Goal: Contribute content: Add original content to the website for others to see

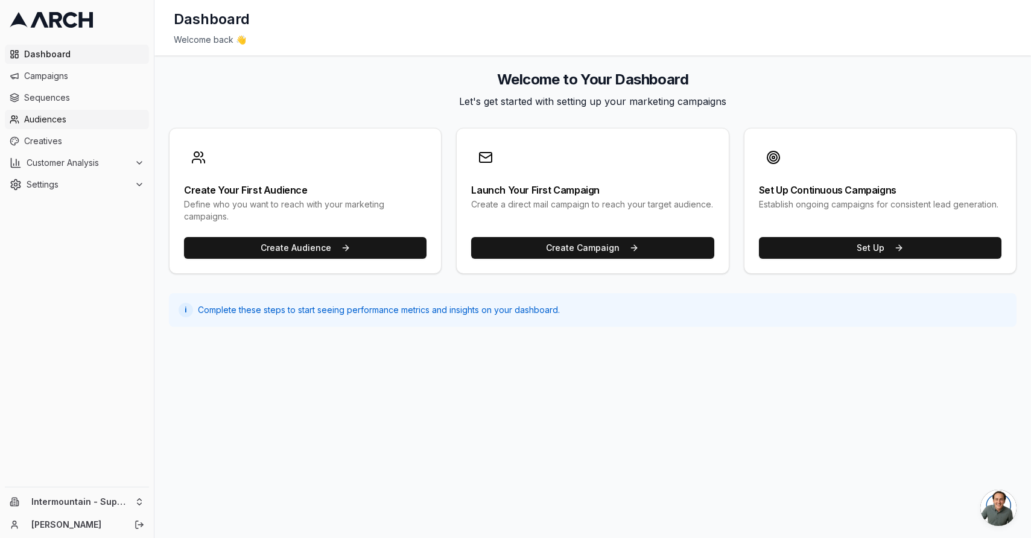
click at [45, 112] on link "Audiences" at bounding box center [77, 119] width 144 height 19
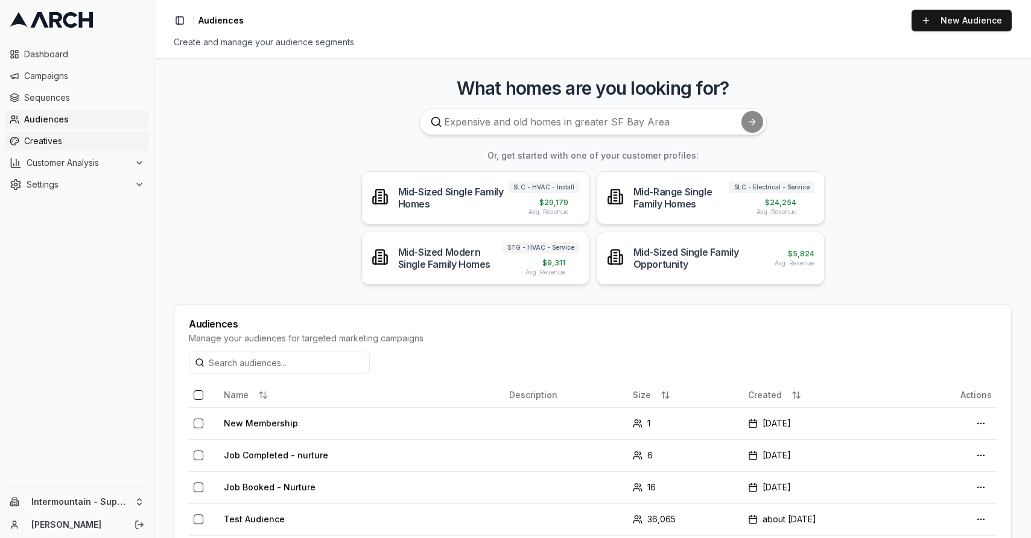
click at [46, 141] on span "Creatives" at bounding box center [84, 141] width 120 height 12
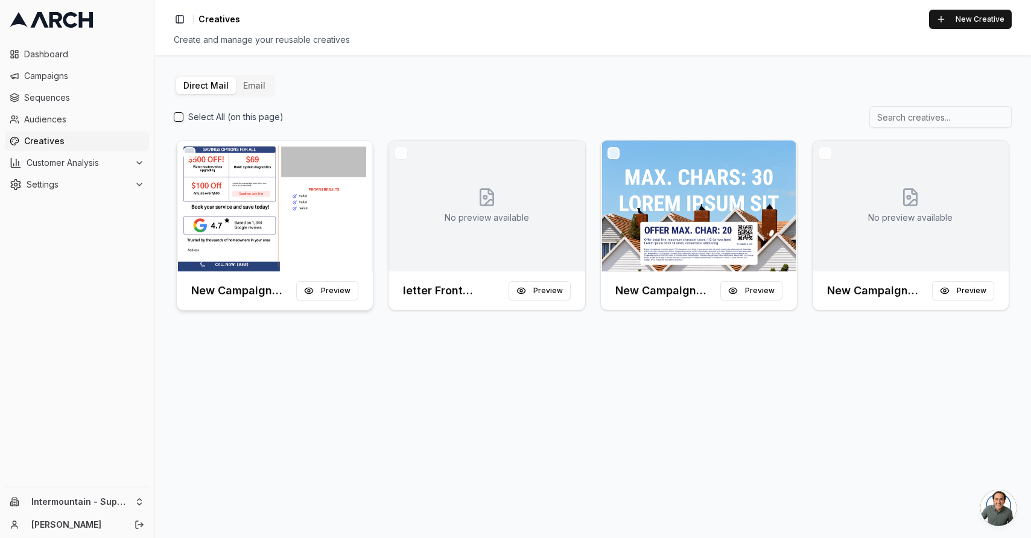
click at [324, 228] on img at bounding box center [275, 206] width 196 height 131
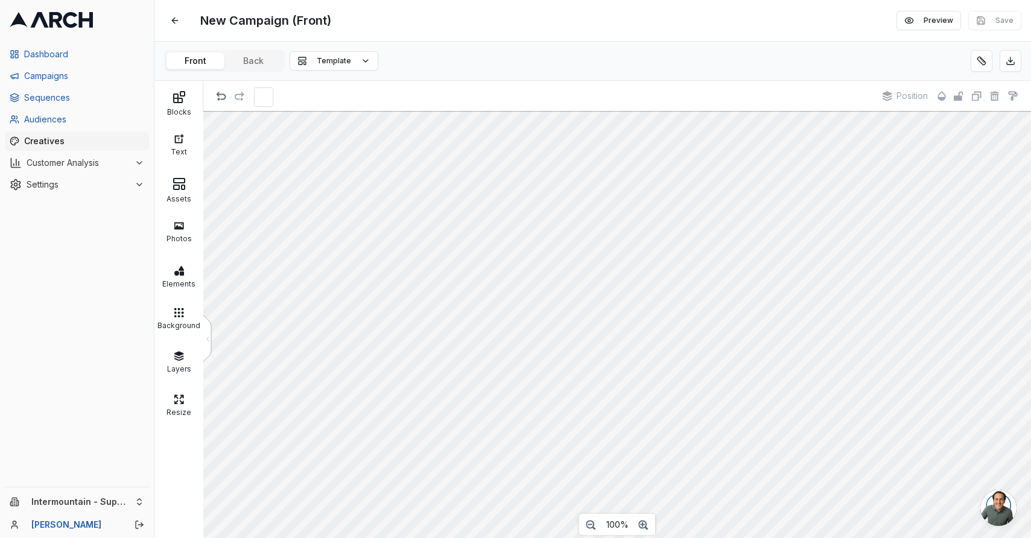
scroll to position [1, 0]
click at [83, 133] on link "Creatives" at bounding box center [77, 140] width 144 height 19
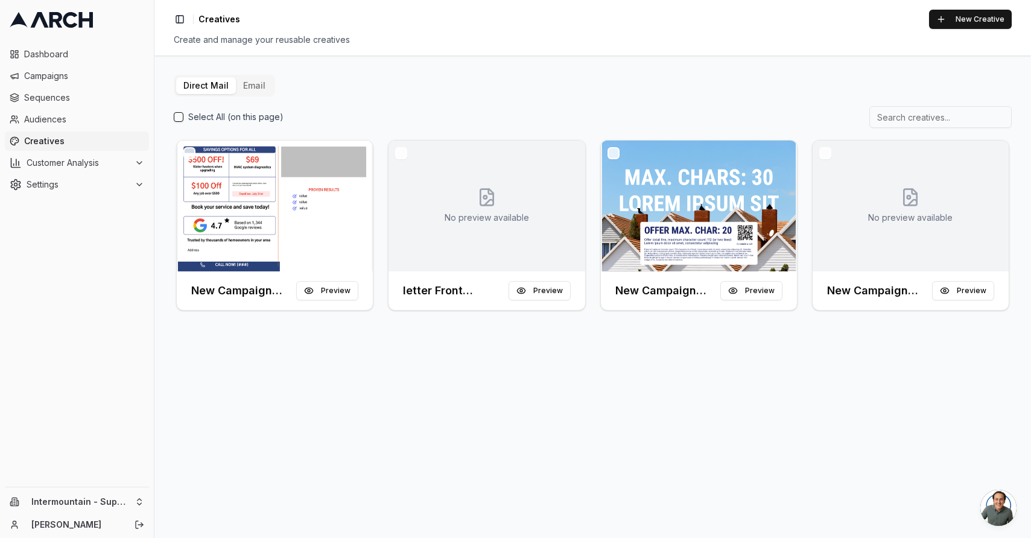
click at [258, 87] on button "Email" at bounding box center [254, 85] width 37 height 17
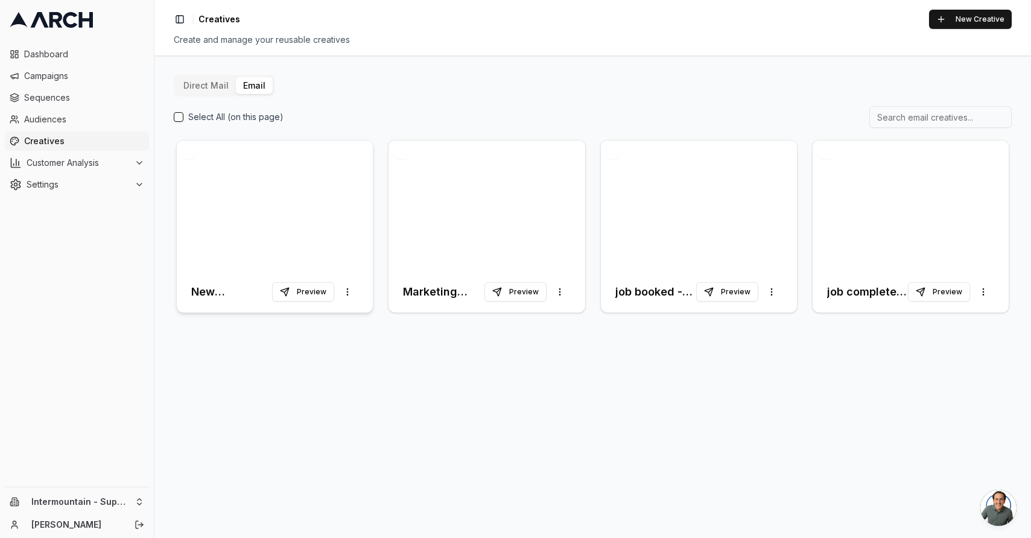
click at [343, 236] on div at bounding box center [275, 206] width 196 height 131
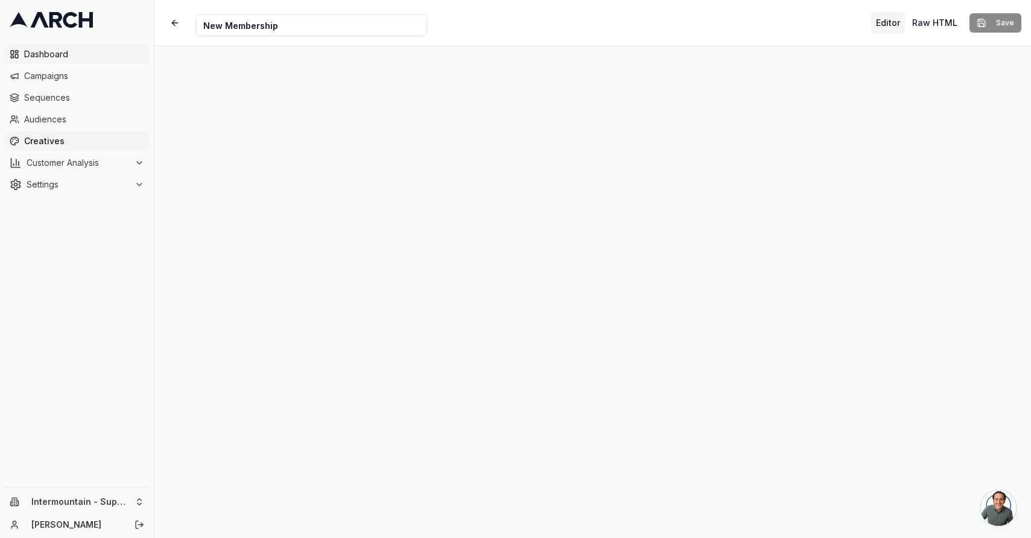
click at [74, 55] on span "Dashboard" at bounding box center [84, 54] width 120 height 12
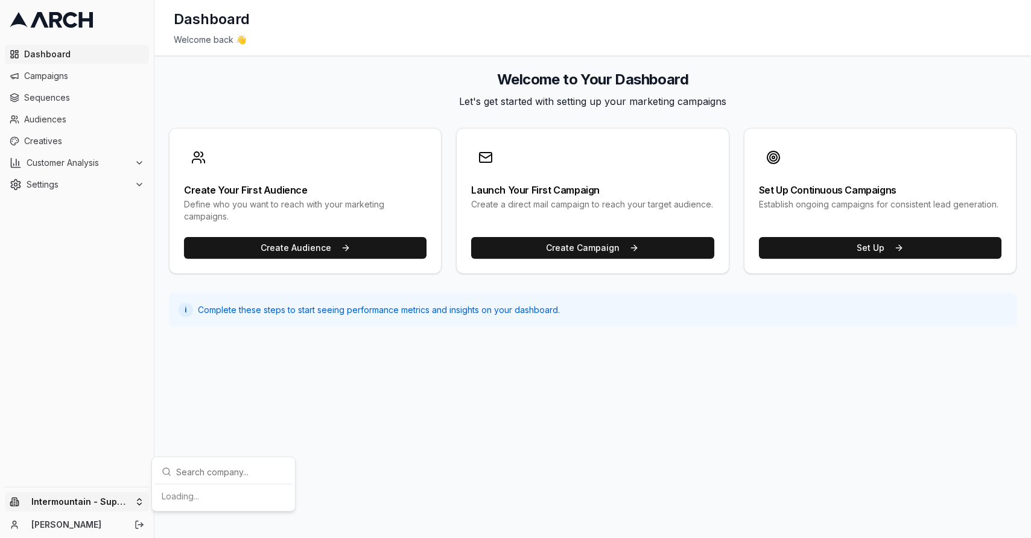
click at [127, 502] on html "Dashboard Campaigns Sequences Audiences Creatives Customer Analysis Settings In…" at bounding box center [515, 269] width 1031 height 538
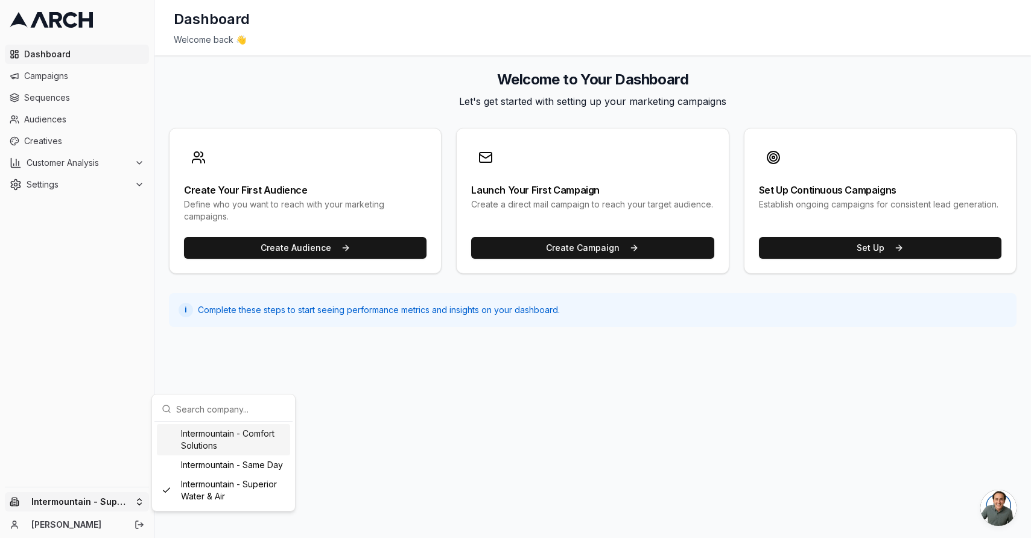
click at [234, 446] on div "Intermountain - Comfort Solutions" at bounding box center [223, 439] width 133 height 31
click at [39, 95] on html "Dashboard Campaigns Sequences Audiences Creatives Customer Analysis Settings Sw…" at bounding box center [515, 269] width 1031 height 538
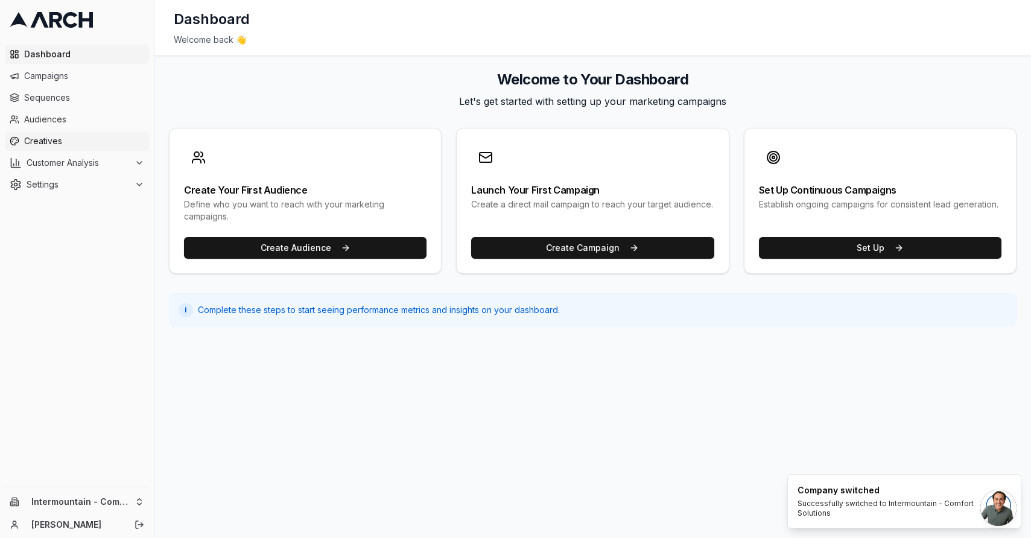
click at [49, 144] on span "Creatives" at bounding box center [84, 141] width 120 height 12
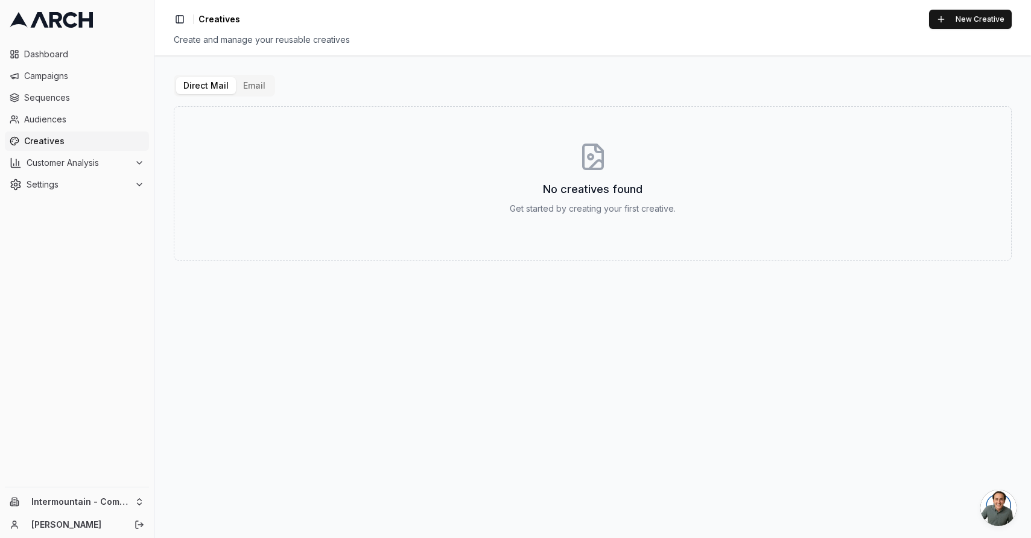
click at [252, 89] on button "Email" at bounding box center [254, 85] width 37 height 17
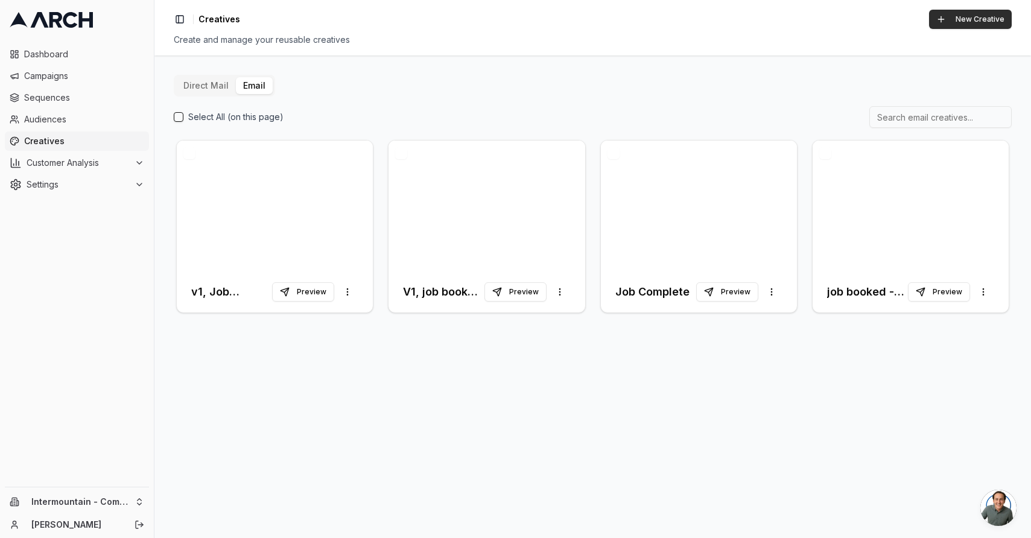
click at [958, 25] on button "New Creative" at bounding box center [970, 19] width 83 height 19
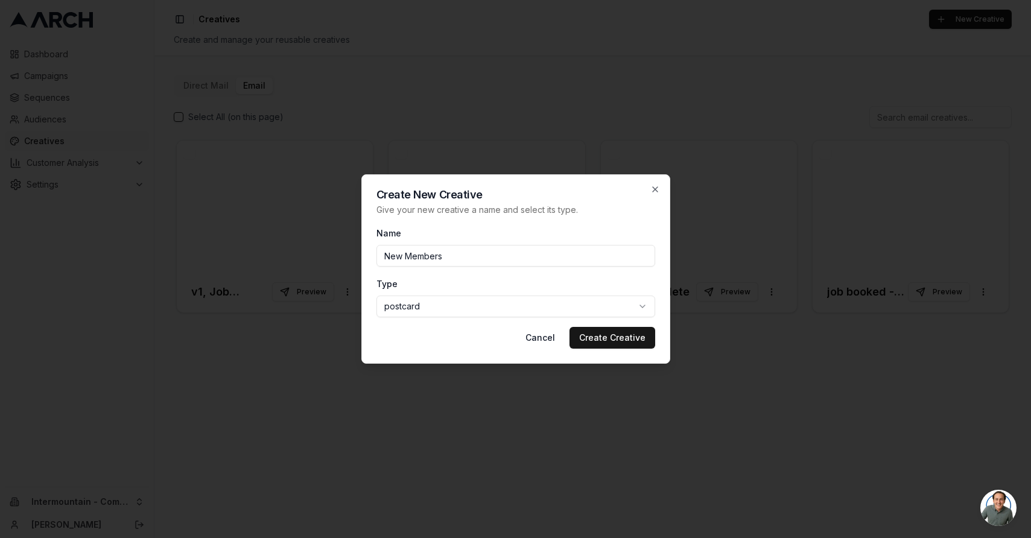
type input "New Membership"
click at [583, 301] on body "Dashboard Campaigns Sequences Audiences Creatives Customer Analysis Settings In…" at bounding box center [515, 269] width 1031 height 538
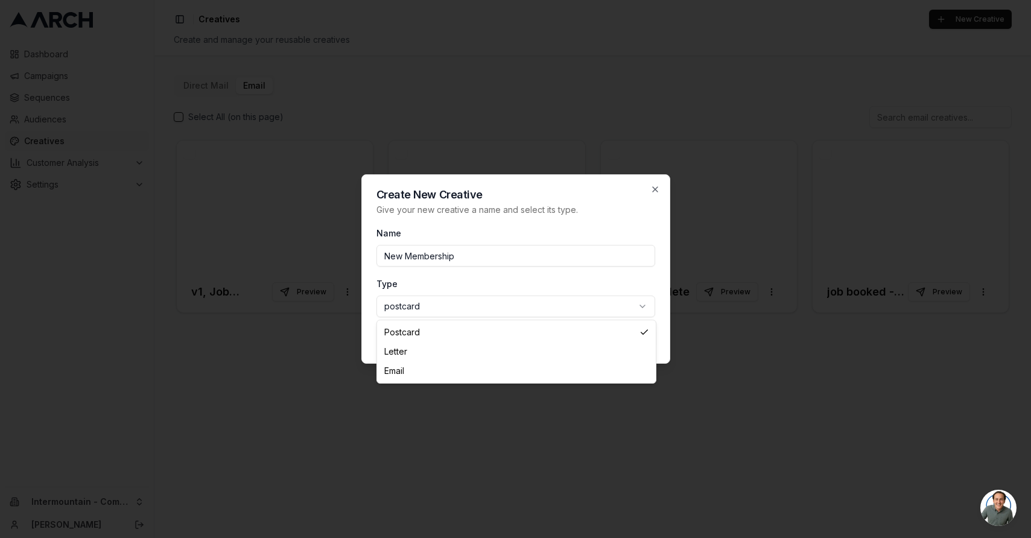
select select "email"
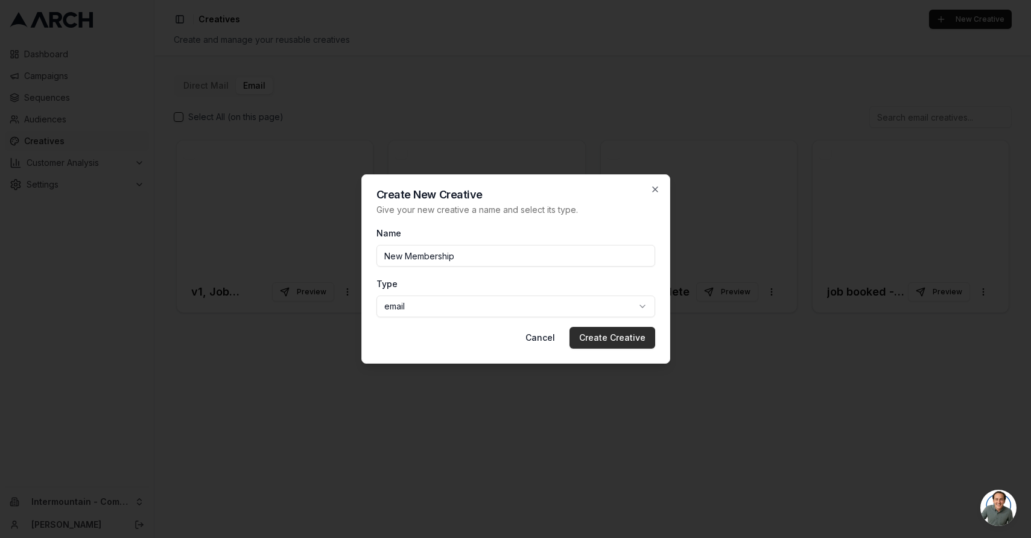
click at [615, 343] on button "Create Creative" at bounding box center [612, 338] width 86 height 22
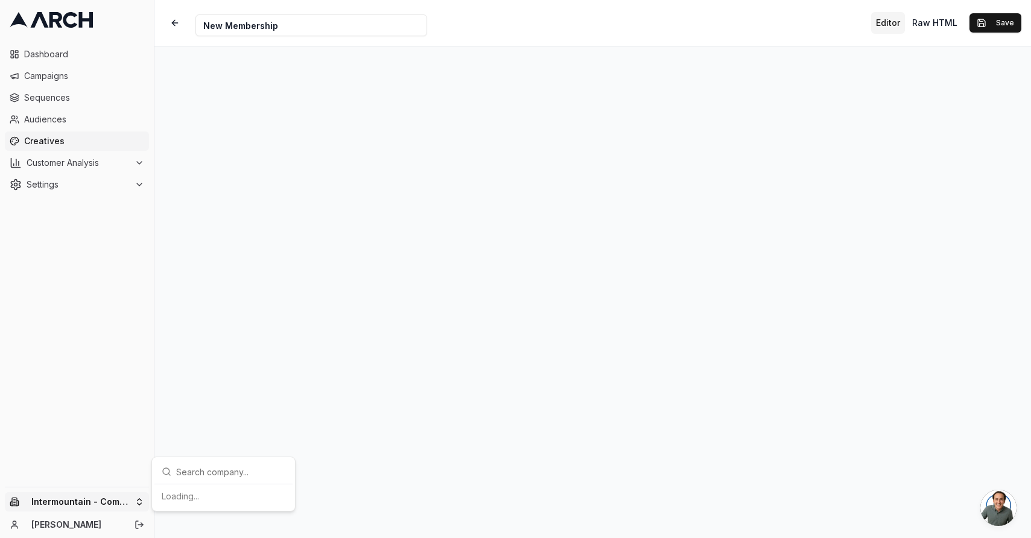
click at [100, 499] on html "Dashboard Campaigns Sequences Audiences Creatives Customer Analysis Settings In…" at bounding box center [515, 269] width 1031 height 538
click at [264, 496] on div "Intermountain - Superior Water & Air" at bounding box center [223, 490] width 133 height 31
click at [66, 139] on span "Creatives" at bounding box center [84, 141] width 120 height 12
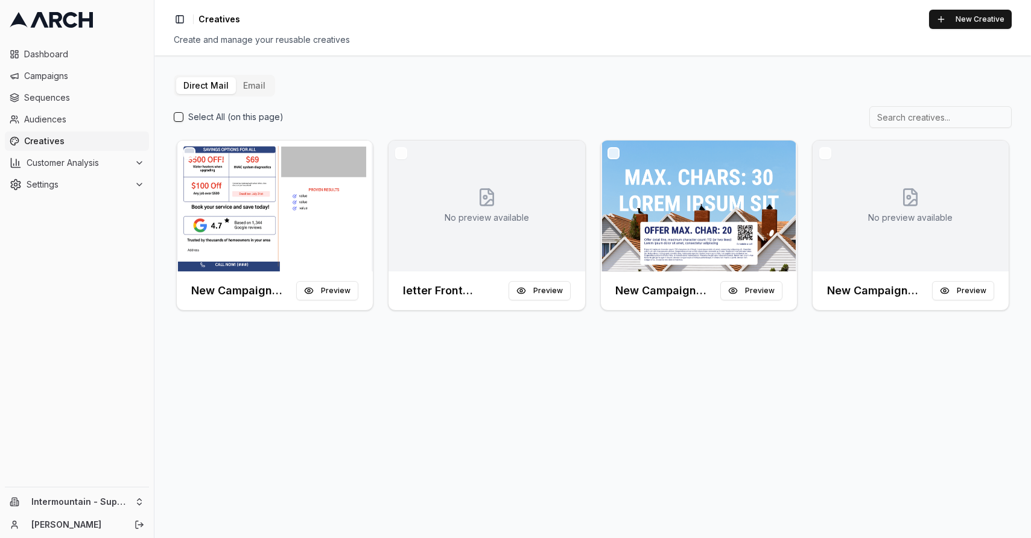
click at [252, 85] on button "Email" at bounding box center [254, 85] width 37 height 17
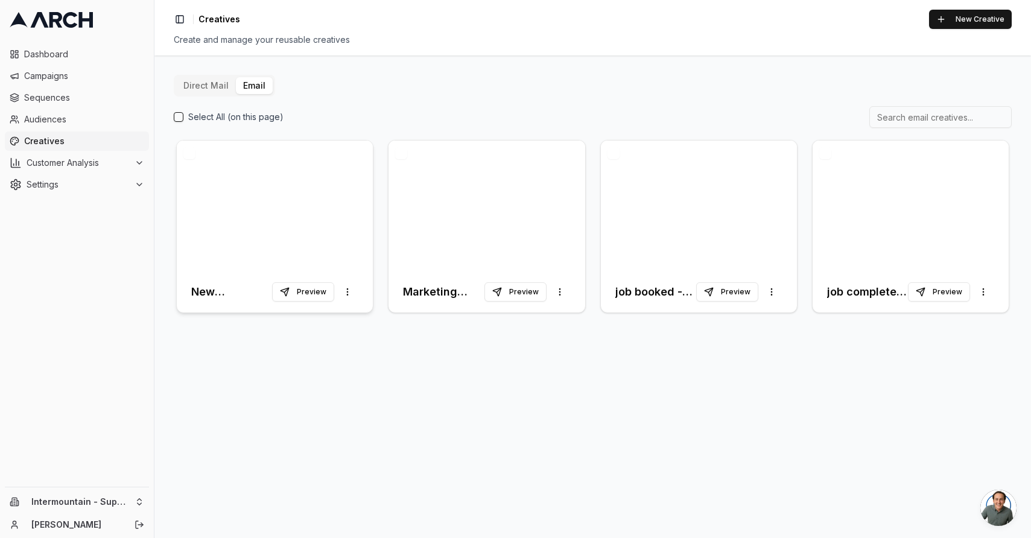
click at [291, 174] on div at bounding box center [275, 206] width 196 height 131
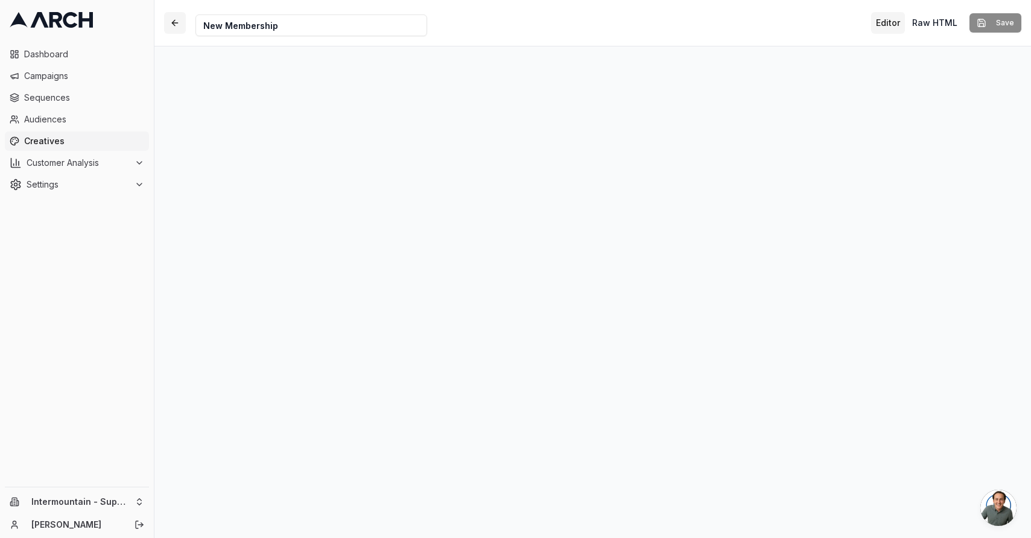
click at [174, 14] on button "button" at bounding box center [175, 23] width 22 height 22
